Goal: Book appointment/travel/reservation

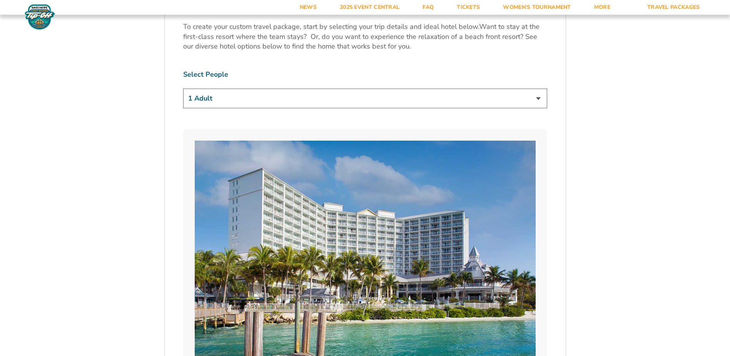
scroll to position [462, 0]
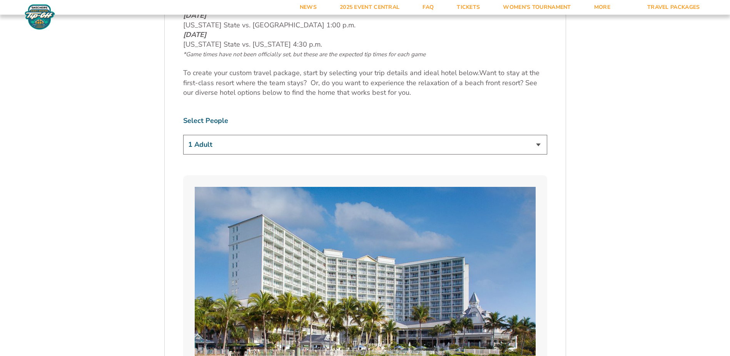
click at [193, 153] on select "1 Adult 2 Adults 3 Adults 4 Adults 2 Adults + 1 Child 2 Adults + 2 Children 2 A…" at bounding box center [365, 145] width 364 height 20
select select "2 Adults"
click at [183, 135] on select "1 Adult 2 Adults 3 Adults 4 Adults 2 Adults + 1 Child 2 Adults + 2 Children 2 A…" at bounding box center [365, 145] width 364 height 20
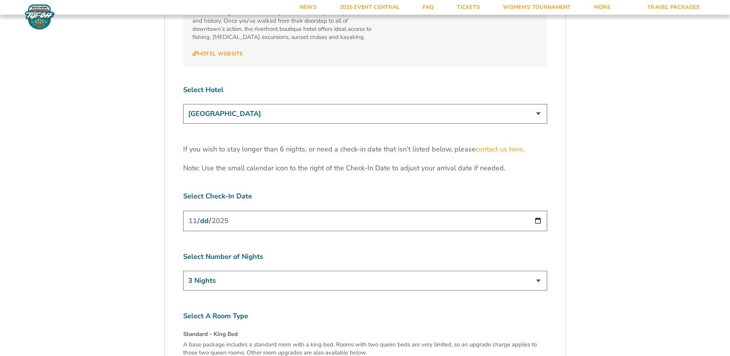
scroll to position [2386, 0]
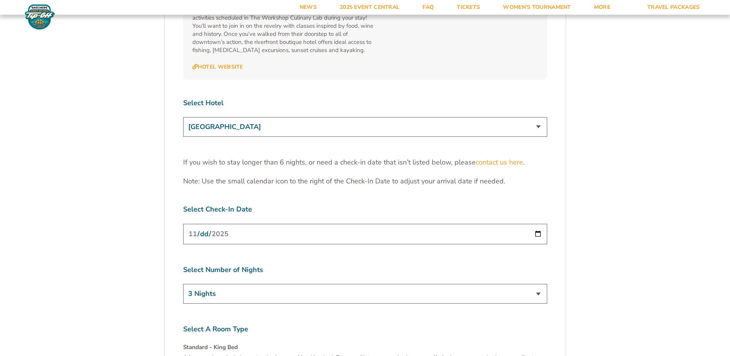
click at [234, 117] on select "[GEOGRAPHIC_DATA] [GEOGRAPHIC_DATA] [GEOGRAPHIC_DATA], Autograph Collection" at bounding box center [365, 127] width 364 height 20
click at [183, 117] on select "[GEOGRAPHIC_DATA] [GEOGRAPHIC_DATA] [GEOGRAPHIC_DATA], Autograph Collection" at bounding box center [365, 127] width 364 height 20
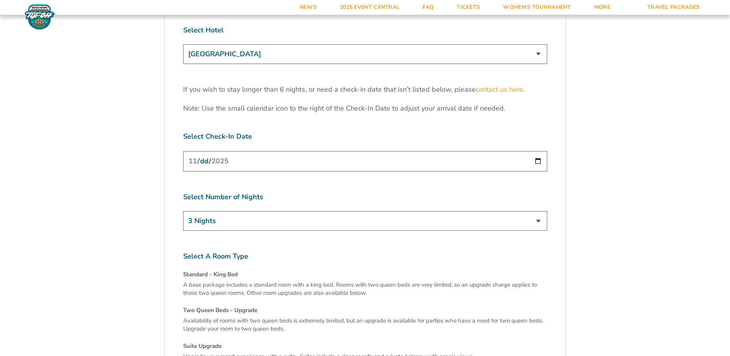
scroll to position [2463, 0]
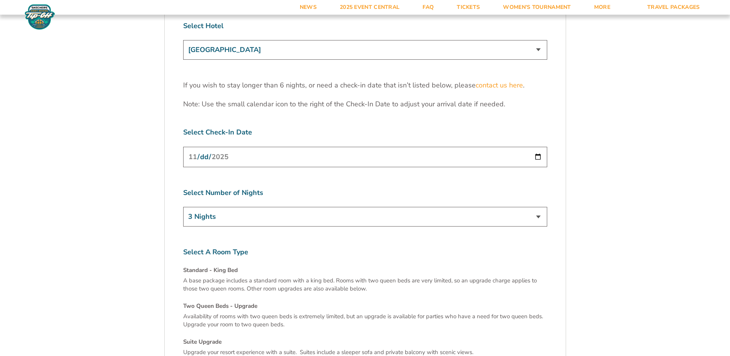
click at [199, 207] on select "3 Nights 4 Nights 5 Nights 6 Nights" at bounding box center [365, 217] width 364 height 20
select select "4 Nights"
click at [183, 207] on select "3 Nights 4 Nights 5 Nights 6 Nights" at bounding box center [365, 217] width 364 height 20
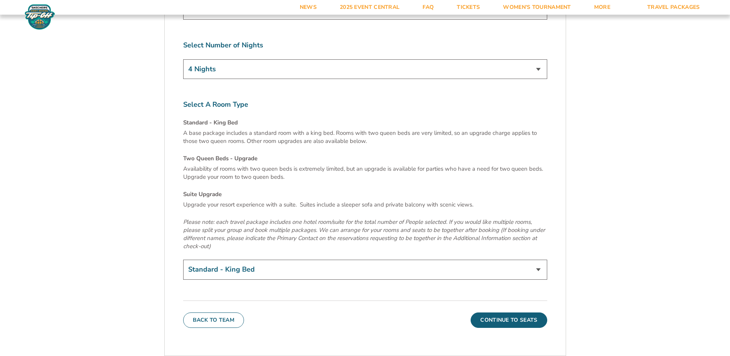
scroll to position [2617, 0]
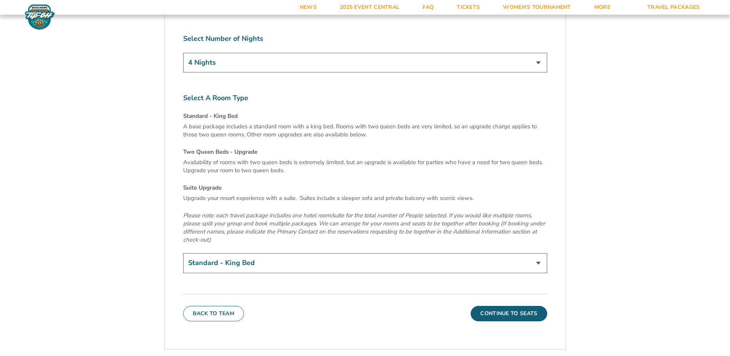
click at [217, 253] on select "Standard - King Bed Two Queen Beds - Upgrade (+$15 per night) Suite Upgrade (+$…" at bounding box center [365, 263] width 364 height 20
select select "Two Queen Beds - Upgrade"
click at [183, 253] on select "Standard - King Bed Two Queen Beds - Upgrade (+$15 per night) Suite Upgrade (+$…" at bounding box center [365, 263] width 364 height 20
click at [242, 253] on select "Standard - King Bed Two Queen Beds - Upgrade (+$15 per night) Suite Upgrade (+$…" at bounding box center [365, 263] width 364 height 20
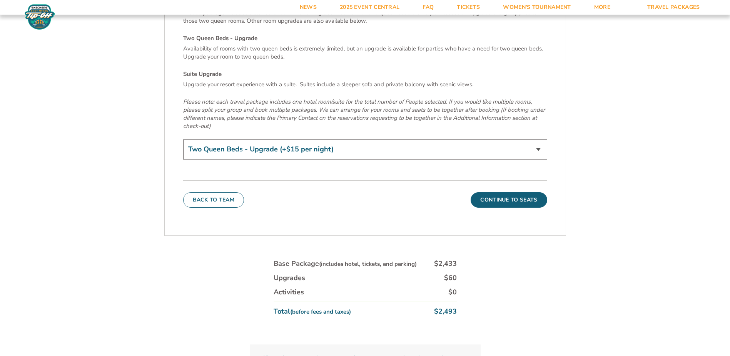
scroll to position [2733, 0]
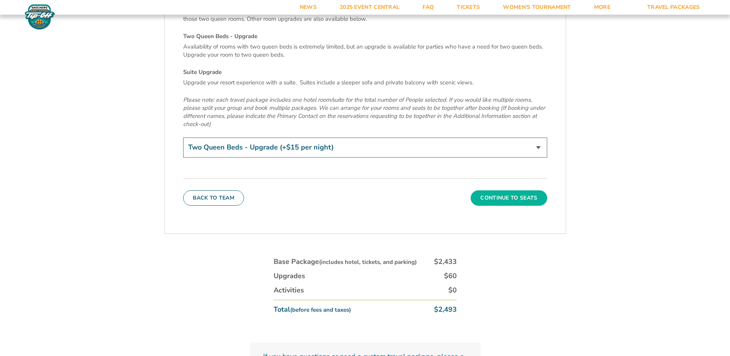
click at [513, 190] on button "Continue To Seats" at bounding box center [509, 197] width 76 height 15
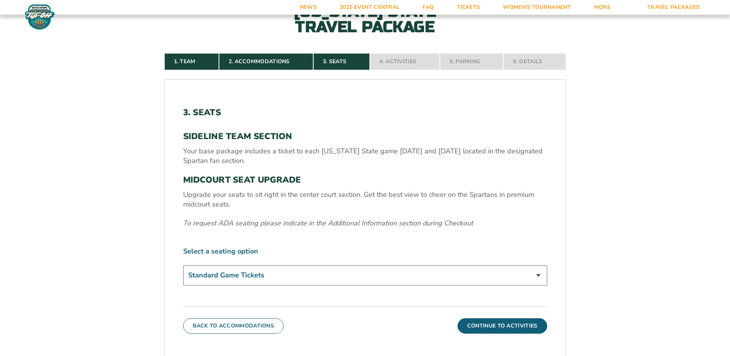
scroll to position [245, 0]
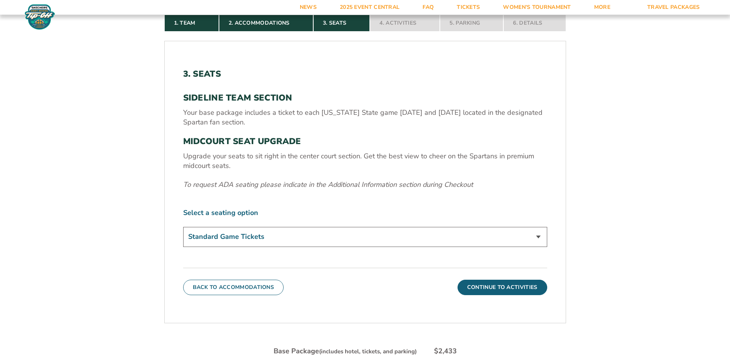
click at [243, 236] on select "Standard Game Tickets Midcourt Seat Upgrade (+$140 per person)" at bounding box center [365, 237] width 364 height 20
select select "Midcourt Seat Upgrade"
click at [183, 227] on select "Standard Game Tickets Midcourt Seat Upgrade (+$140 per person)" at bounding box center [365, 237] width 364 height 20
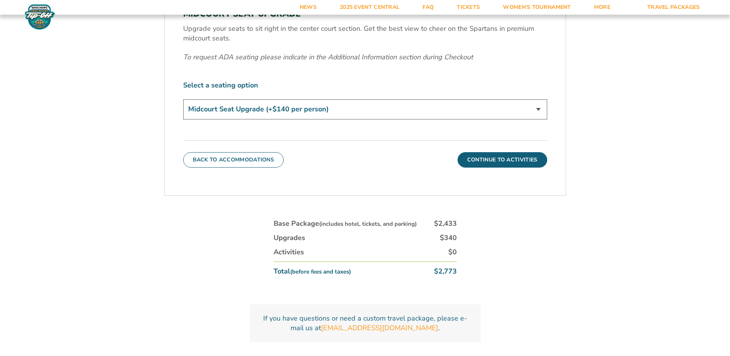
scroll to position [399, 0]
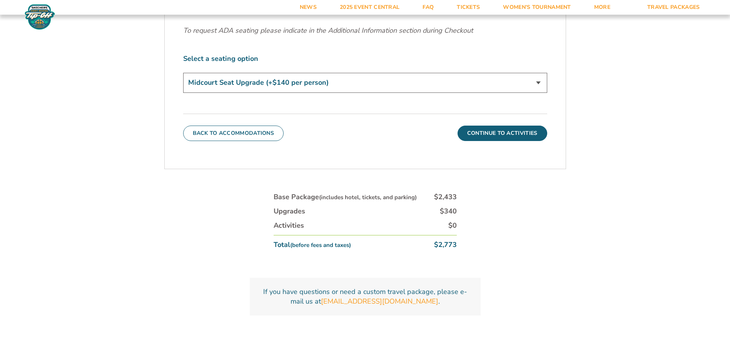
click at [177, 225] on div "1. Team 2. Accommodations 3. Seats 4. Activities 5. Parking 6. Details 1. Team …" at bounding box center [365, 97] width 439 height 510
click at [478, 137] on button "Continue To Activities" at bounding box center [503, 132] width 90 height 15
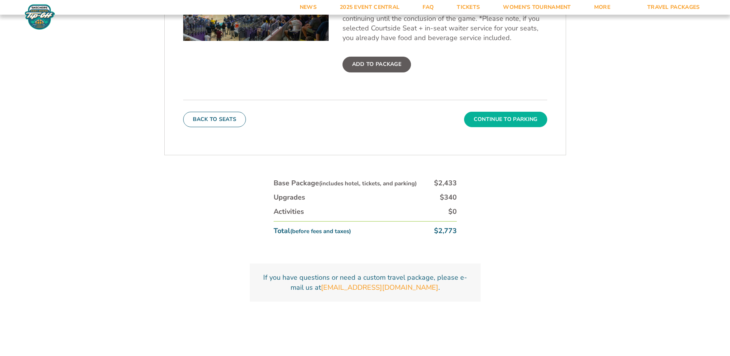
click at [502, 117] on button "Continue To Parking" at bounding box center [505, 119] width 83 height 15
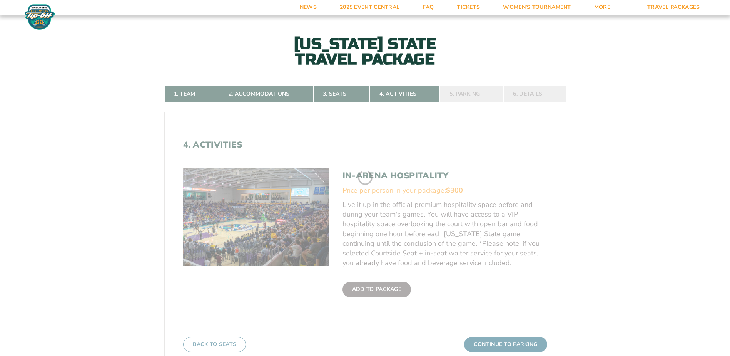
scroll to position [168, 0]
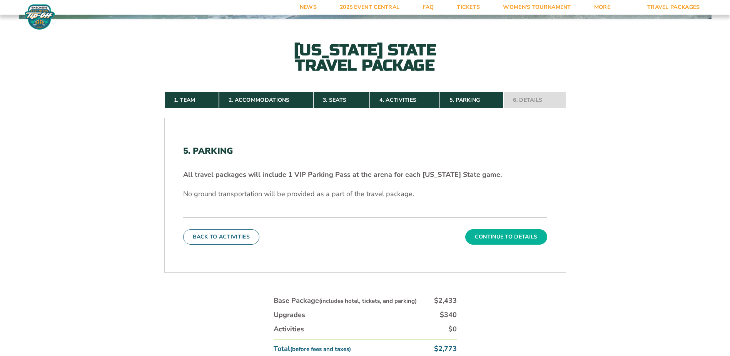
click at [491, 232] on button "Continue To Details" at bounding box center [506, 236] width 82 height 15
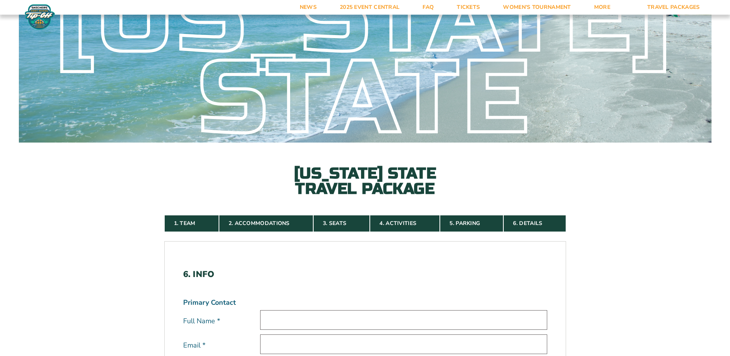
scroll to position [0, 0]
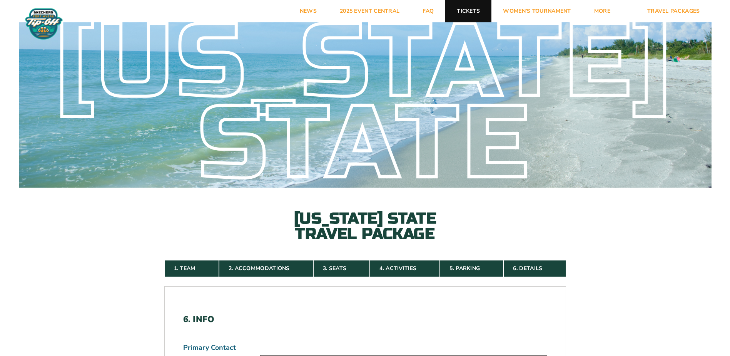
click at [465, 12] on link "Tickets" at bounding box center [468, 11] width 46 height 22
